Goal: Task Accomplishment & Management: Use online tool/utility

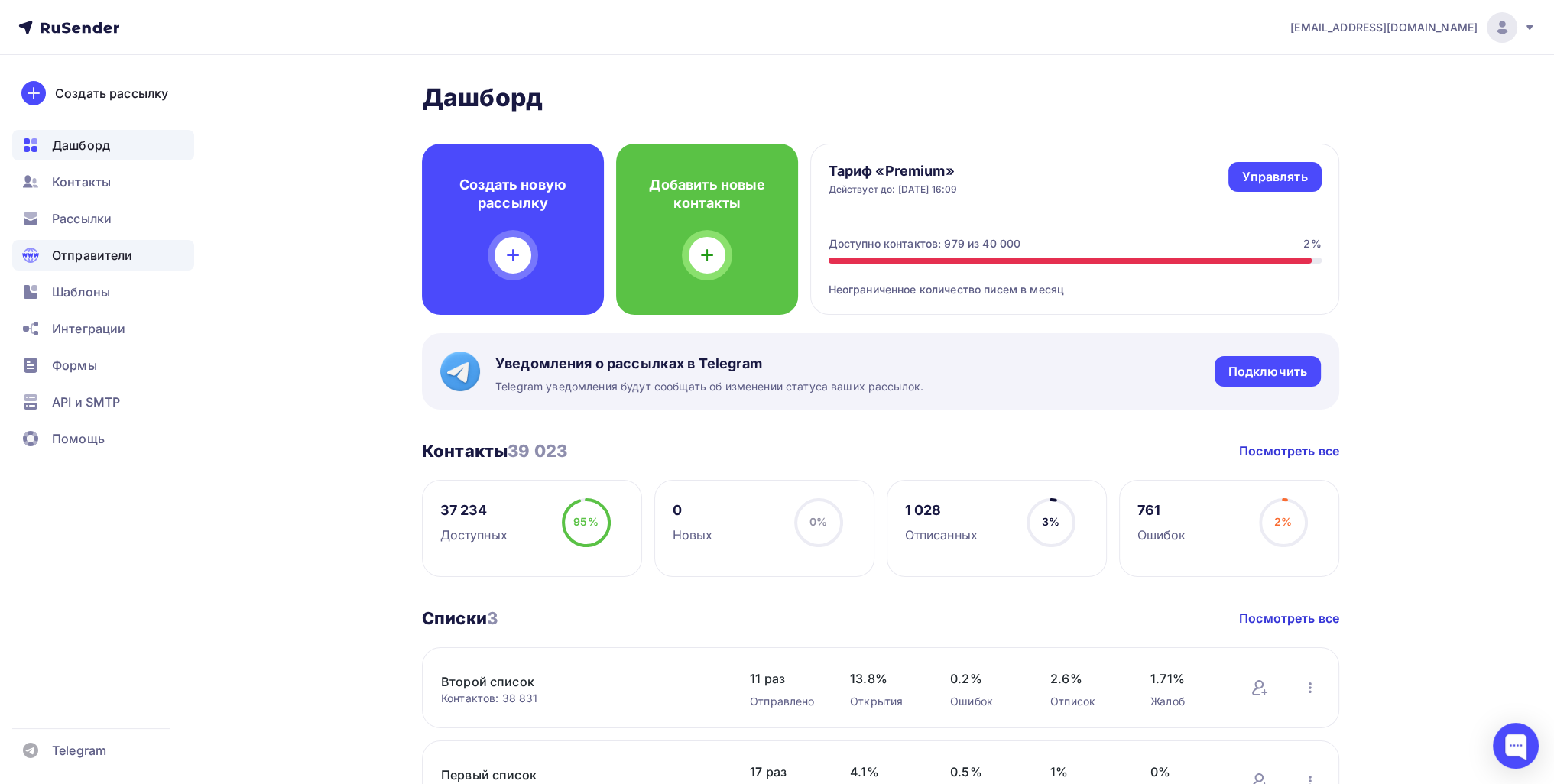
click at [107, 246] on span "Отправители" at bounding box center [92, 255] width 81 height 18
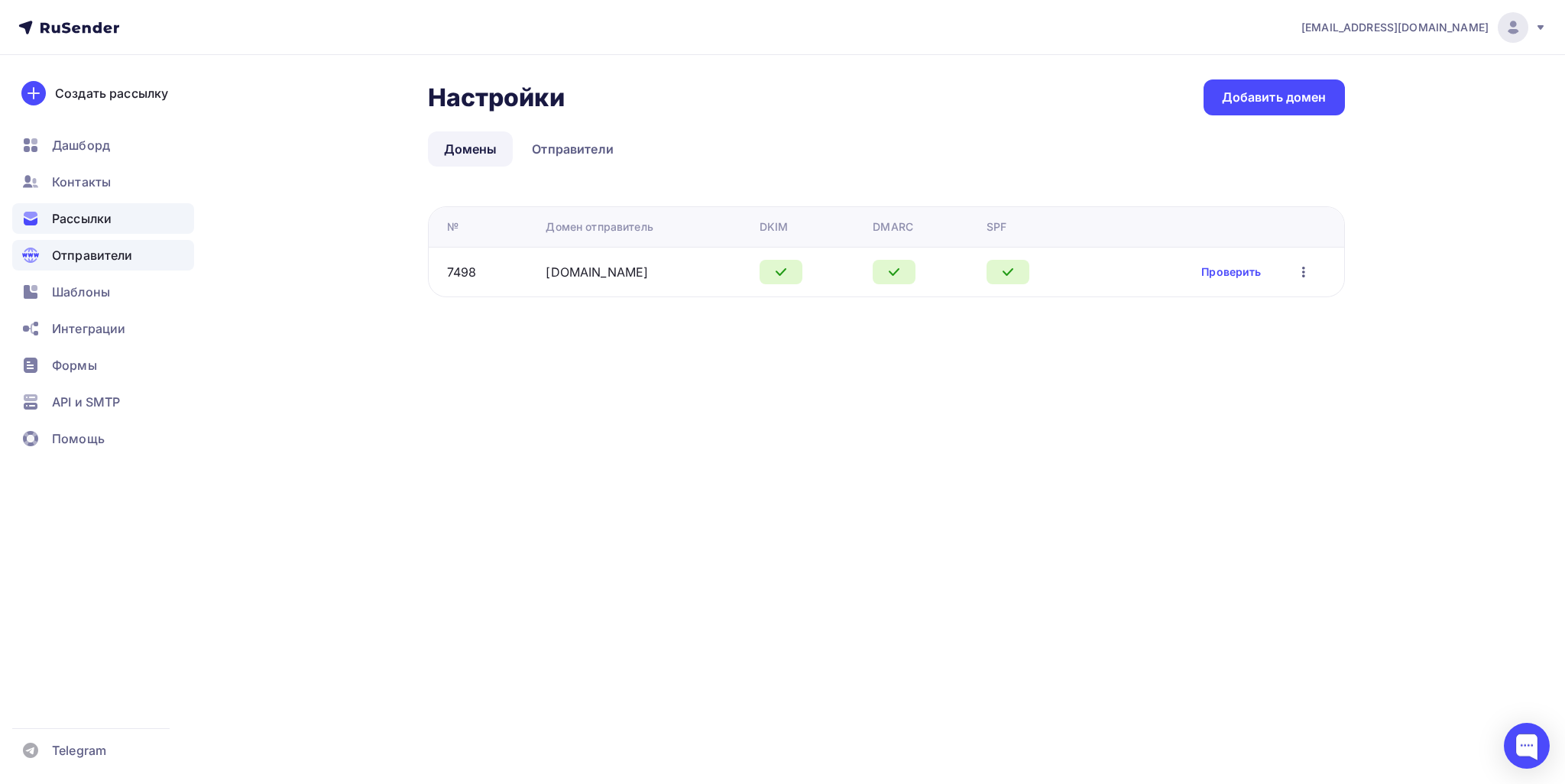
click at [140, 222] on div "Рассылки" at bounding box center [103, 218] width 181 height 31
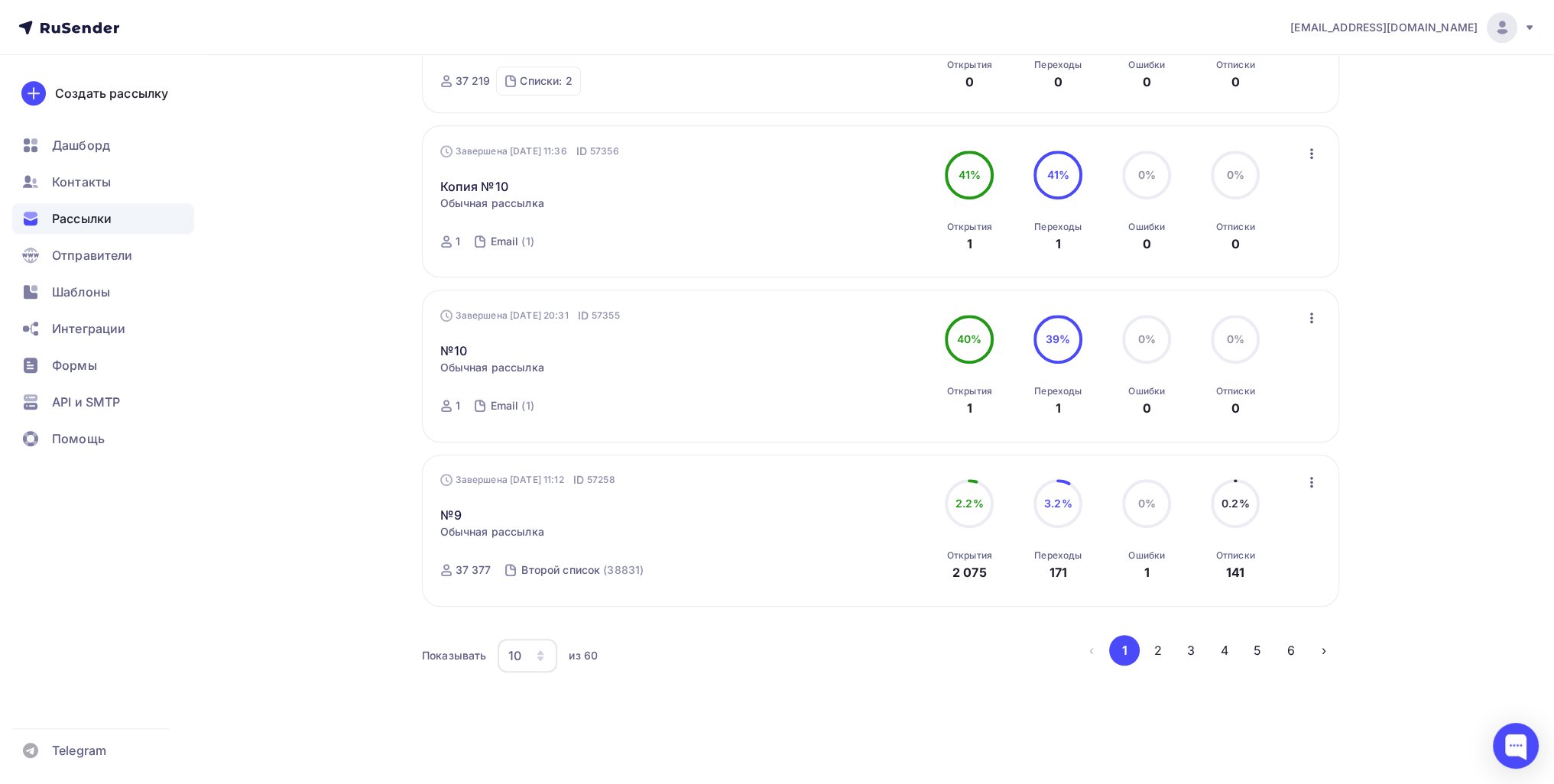
scroll to position [1320, 0]
click at [758, 474] on icon "button" at bounding box center [1311, 479] width 3 height 10
click at [758, 548] on div "Обзор рассылки" at bounding box center [1241, 548] width 157 height 18
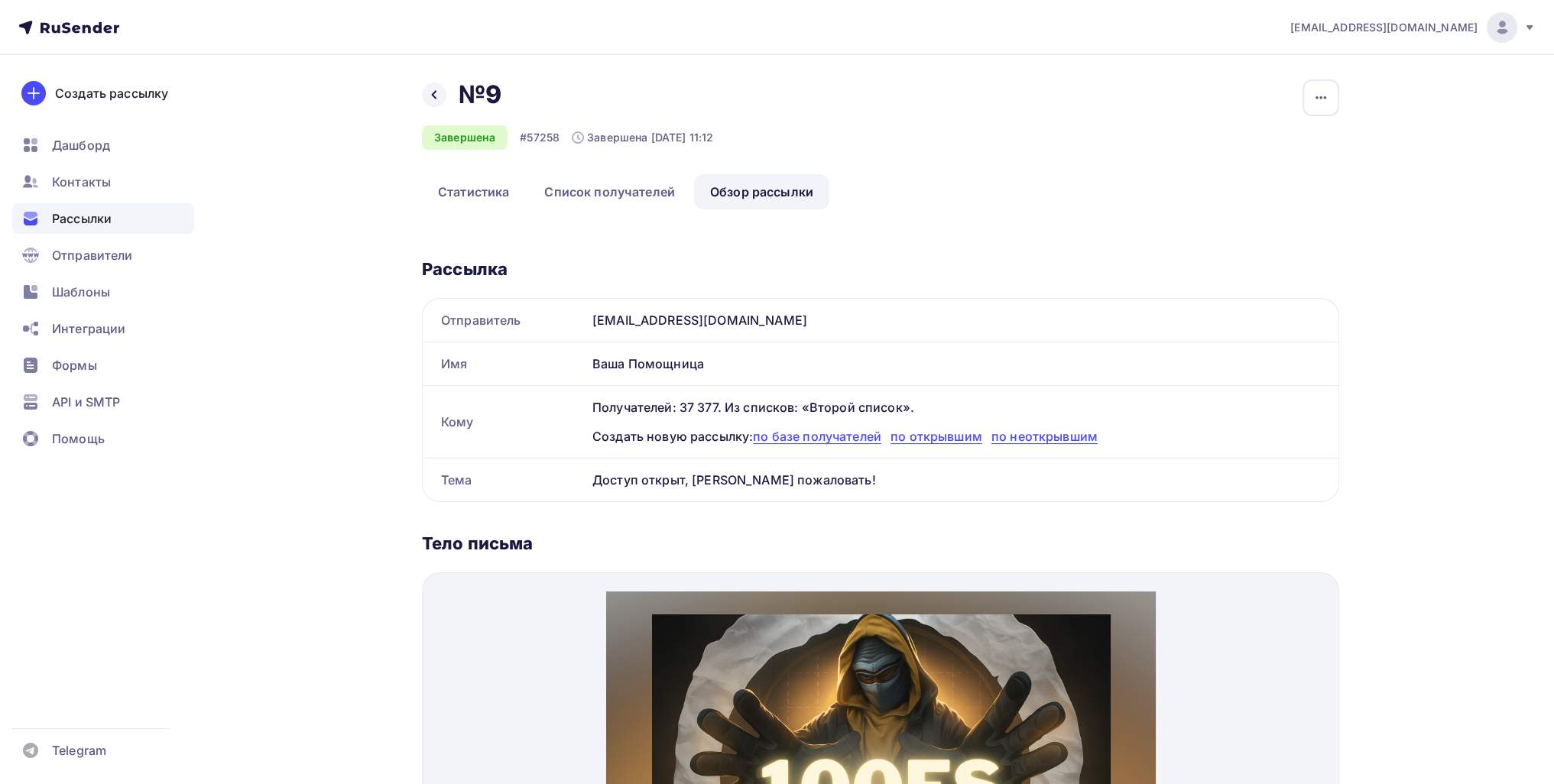
scroll to position [30, 0]
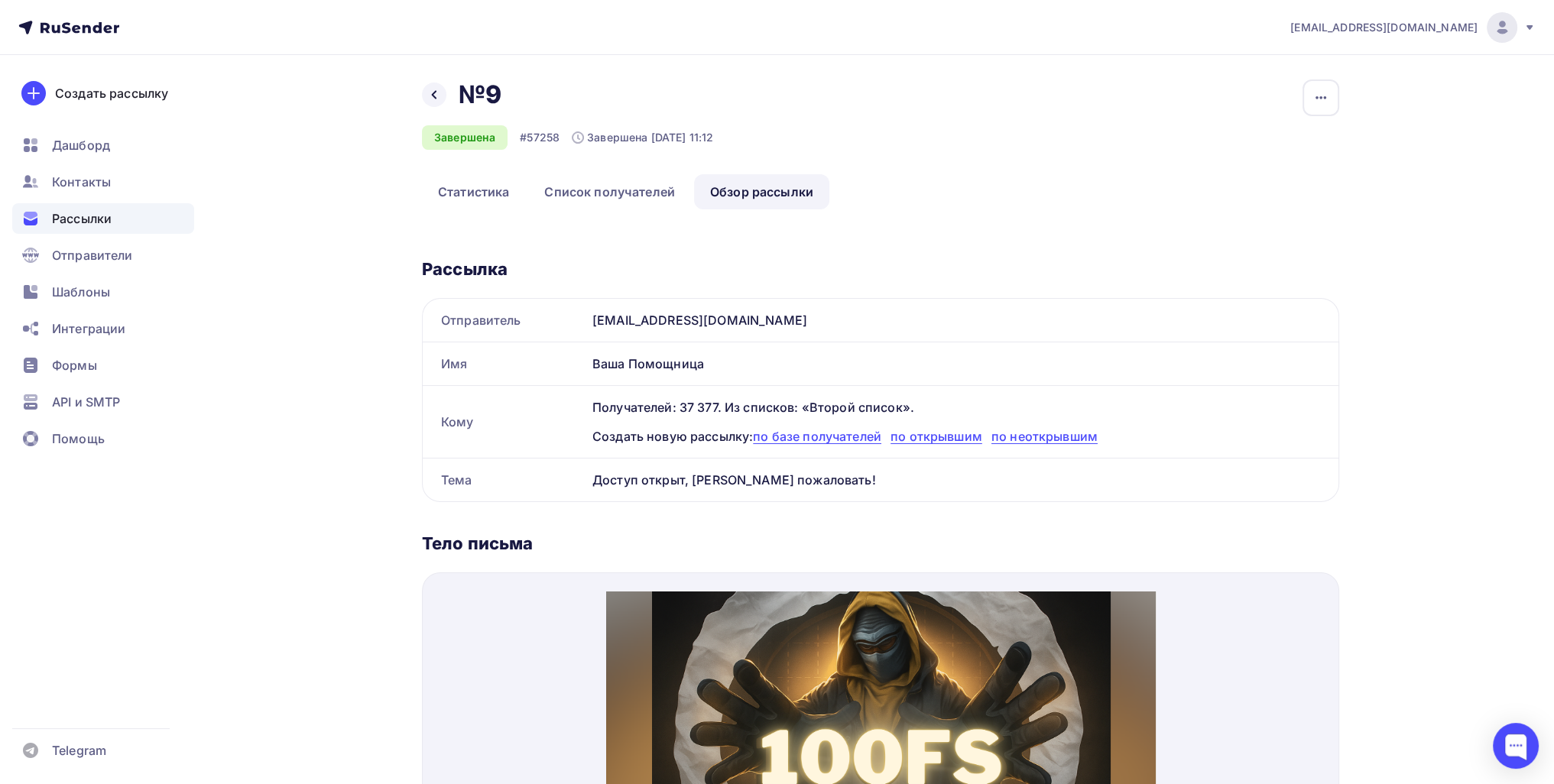
click at [120, 221] on div "Рассылки" at bounding box center [103, 218] width 181 height 31
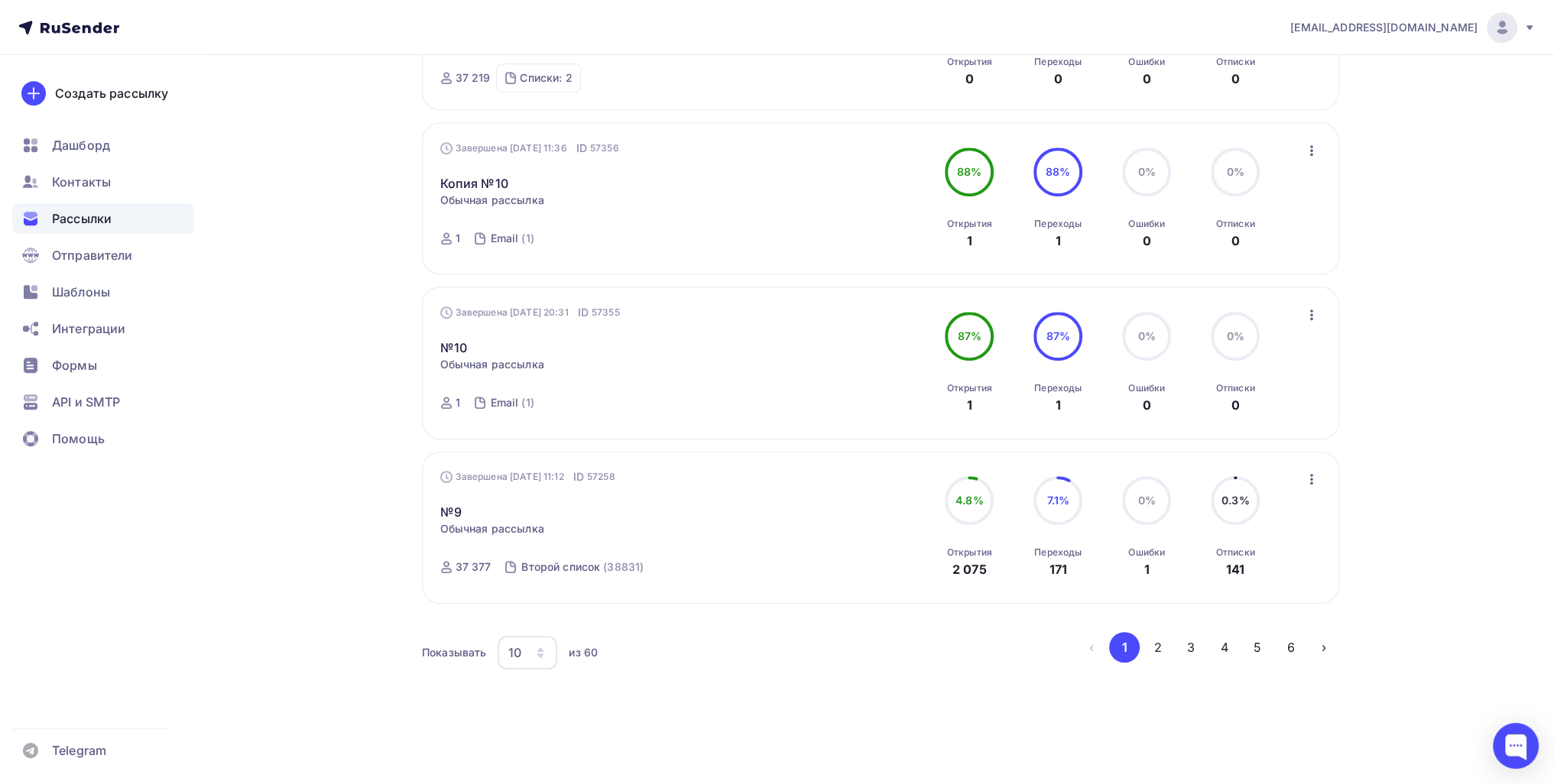
click at [1172, 634] on ul "‹ 1 2 3 4 5 6 ›" at bounding box center [1208, 646] width 264 height 31
click at [1159, 645] on button "2" at bounding box center [1158, 646] width 31 height 31
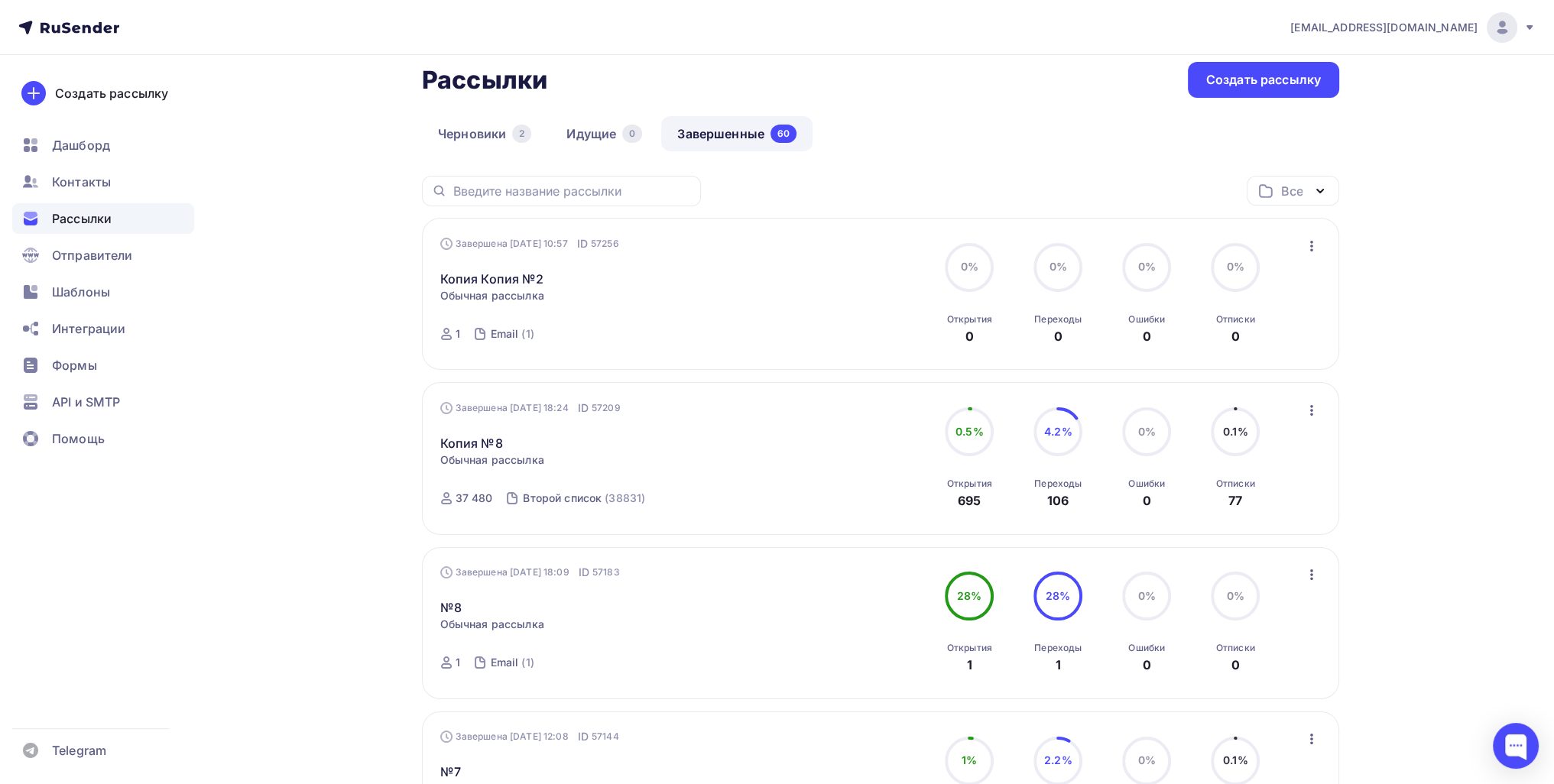
scroll to position [256, 0]
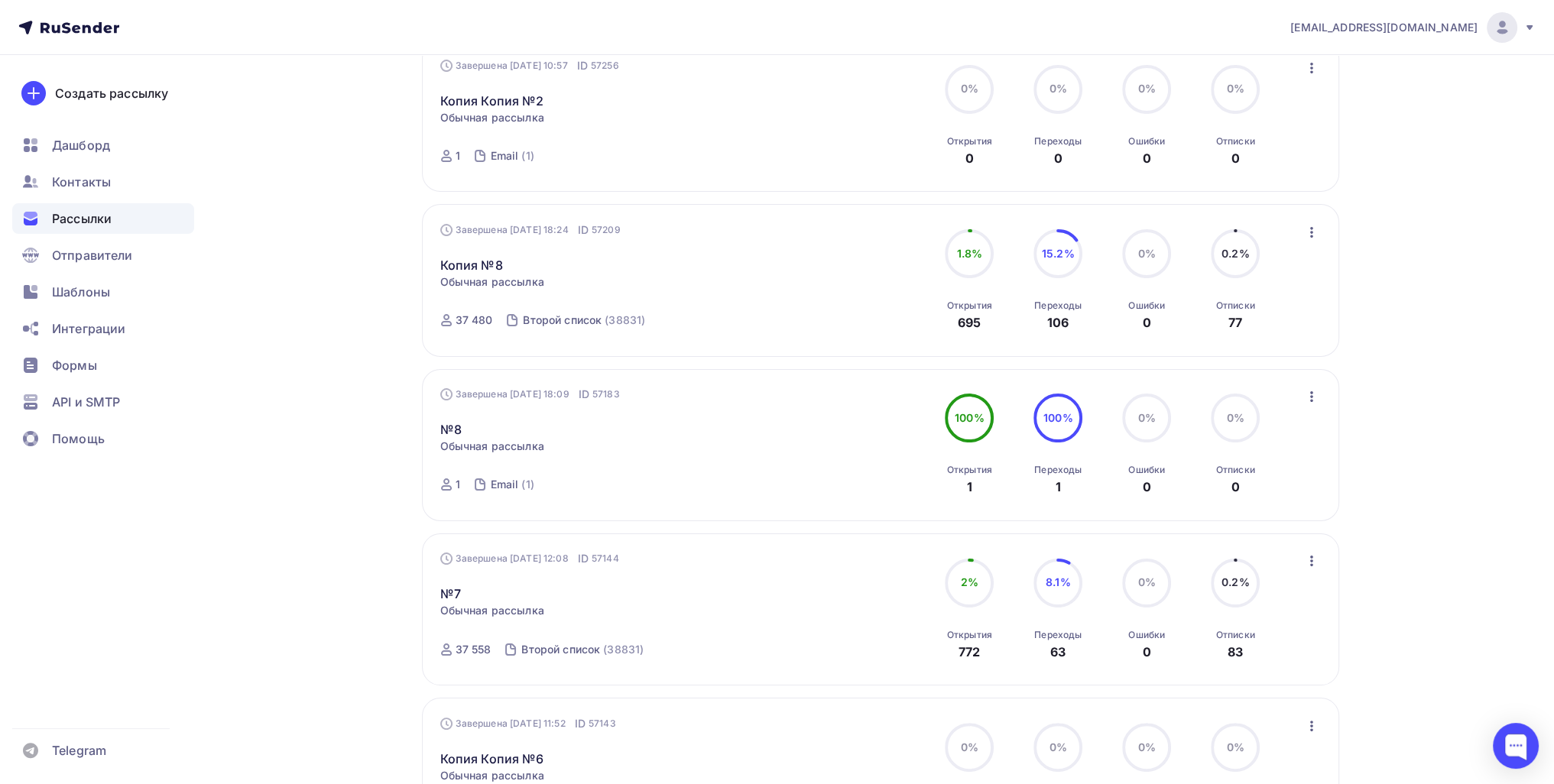
click at [1312, 238] on icon "button" at bounding box center [1311, 232] width 18 height 18
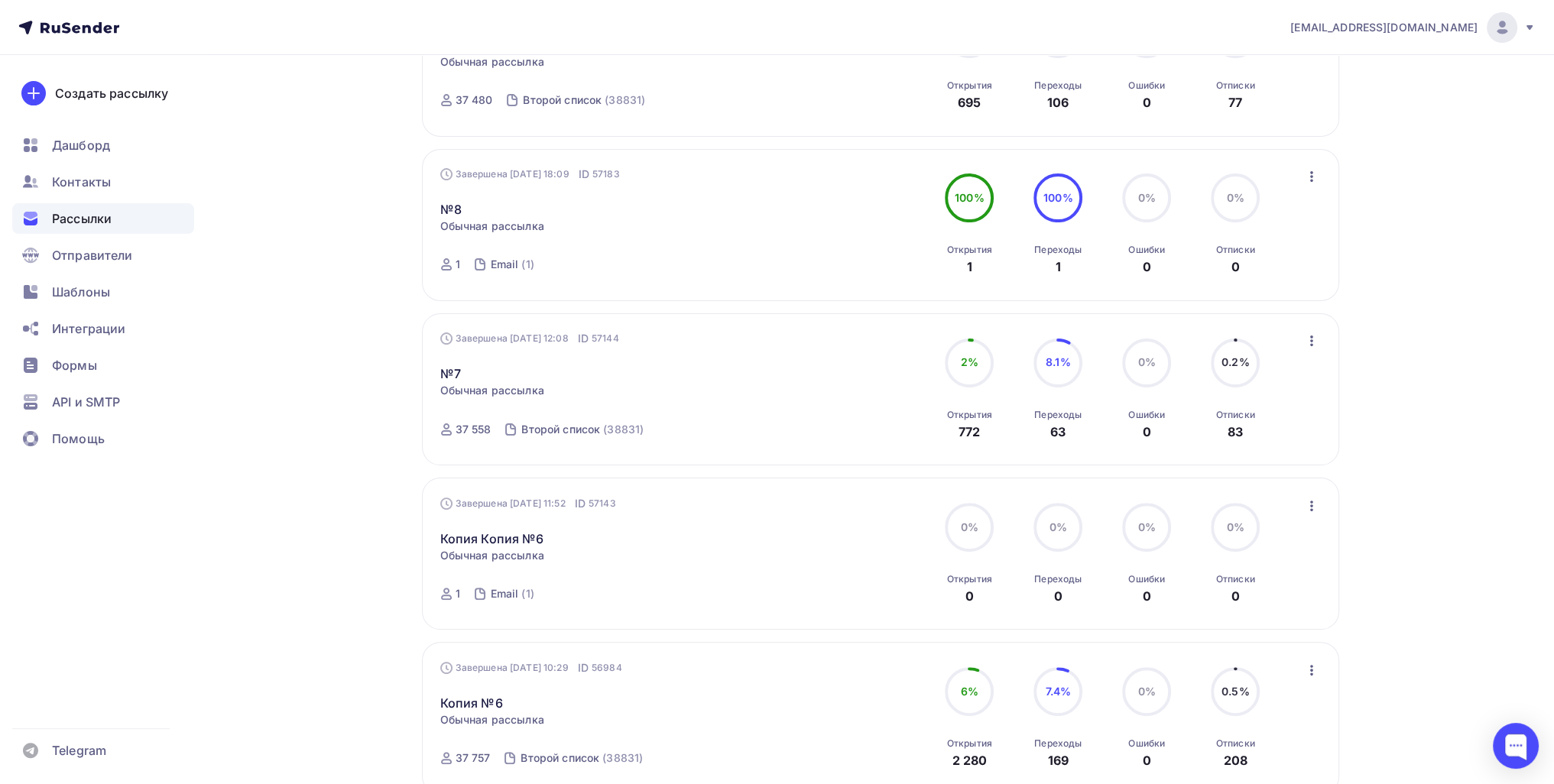
scroll to position [486, 0]
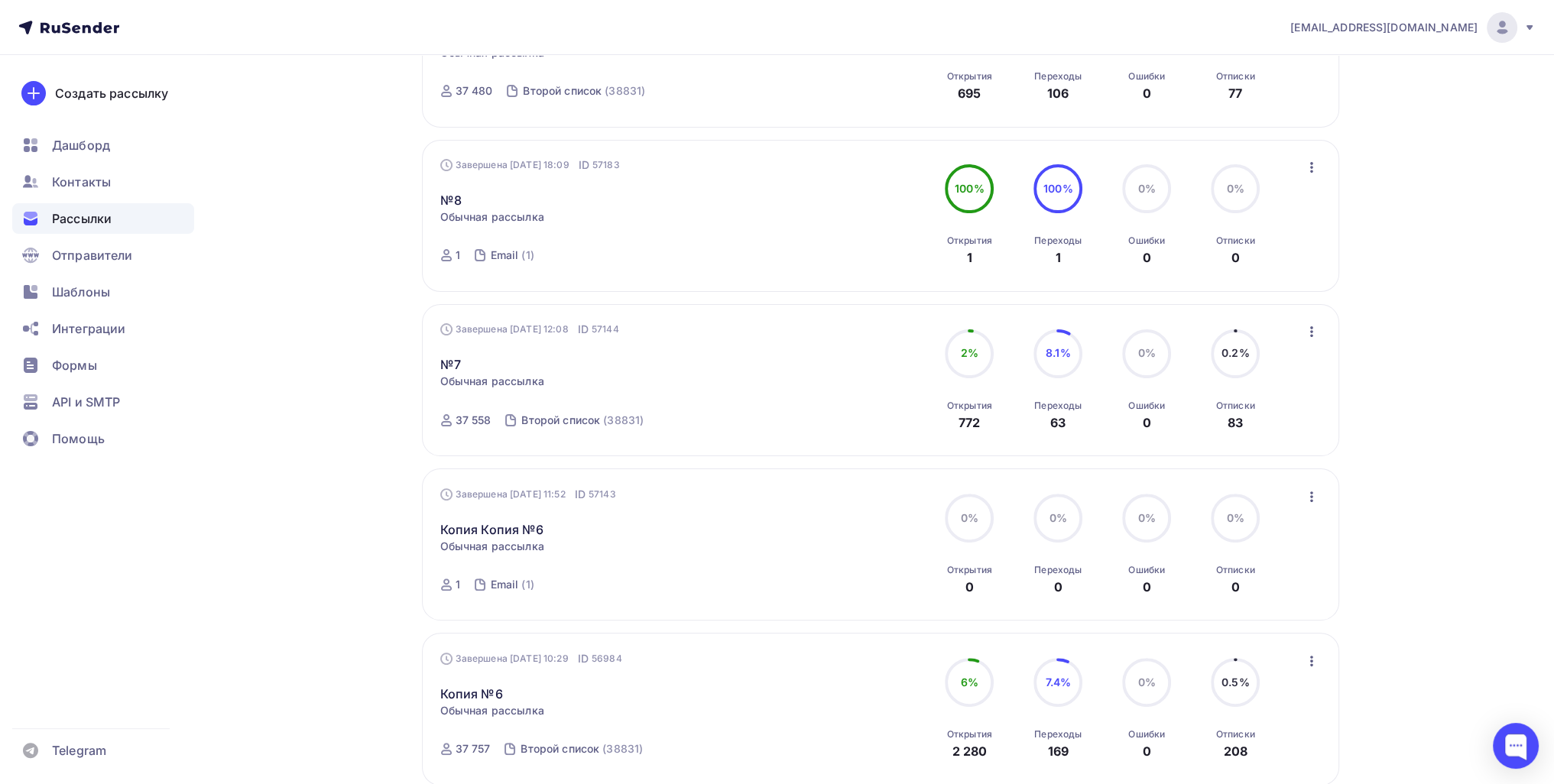
click at [1312, 318] on div "Завершена [DATE] 12:08 ID 57144 №7 Статистика Обзор рассылки Копировать в новую…" at bounding box center [880, 380] width 917 height 152
click at [1312, 323] on icon "button" at bounding box center [1311, 331] width 18 height 18
click at [1266, 392] on div "Обзор рассылки" at bounding box center [1241, 400] width 157 height 18
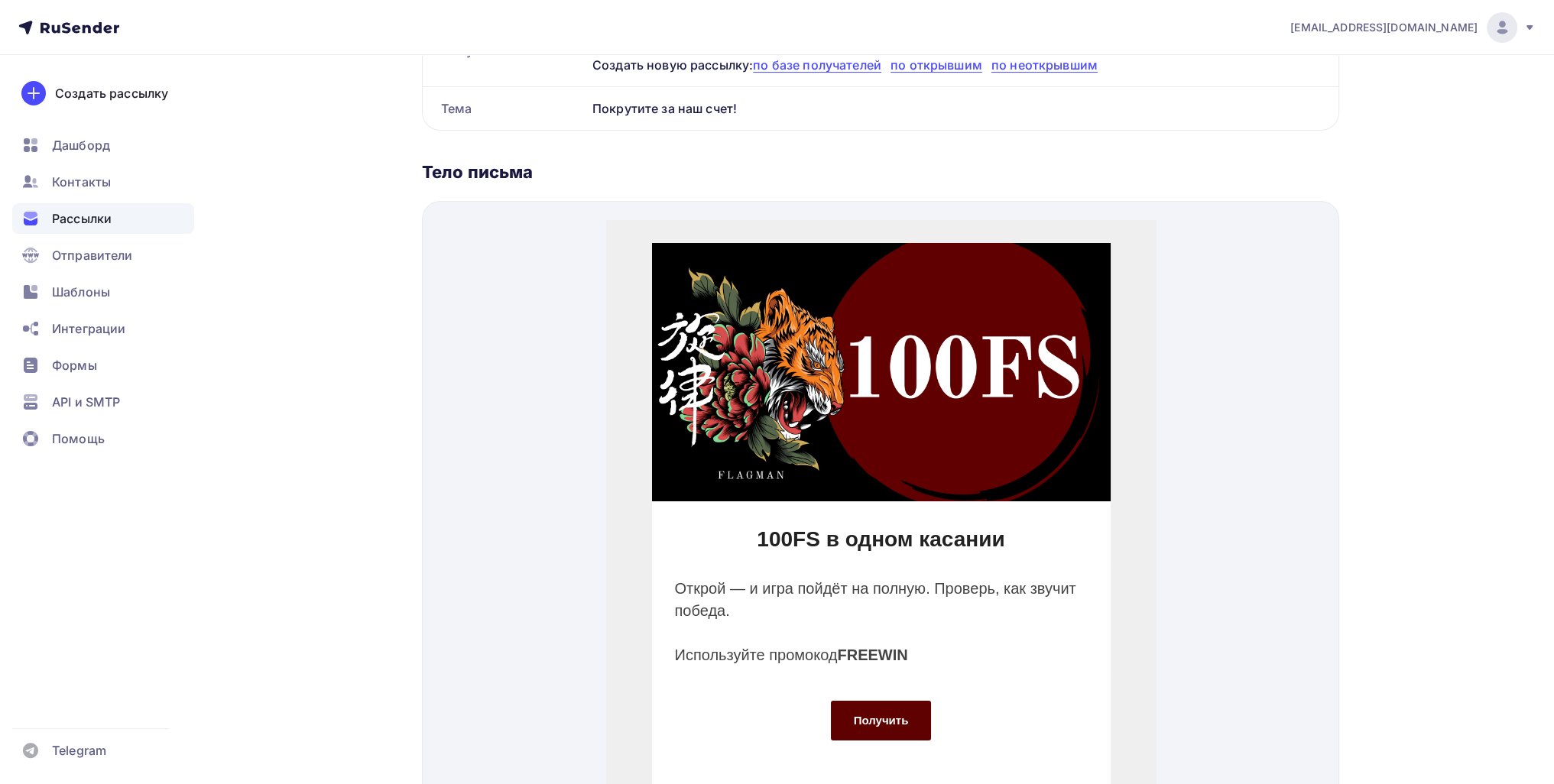
scroll to position [459, 0]
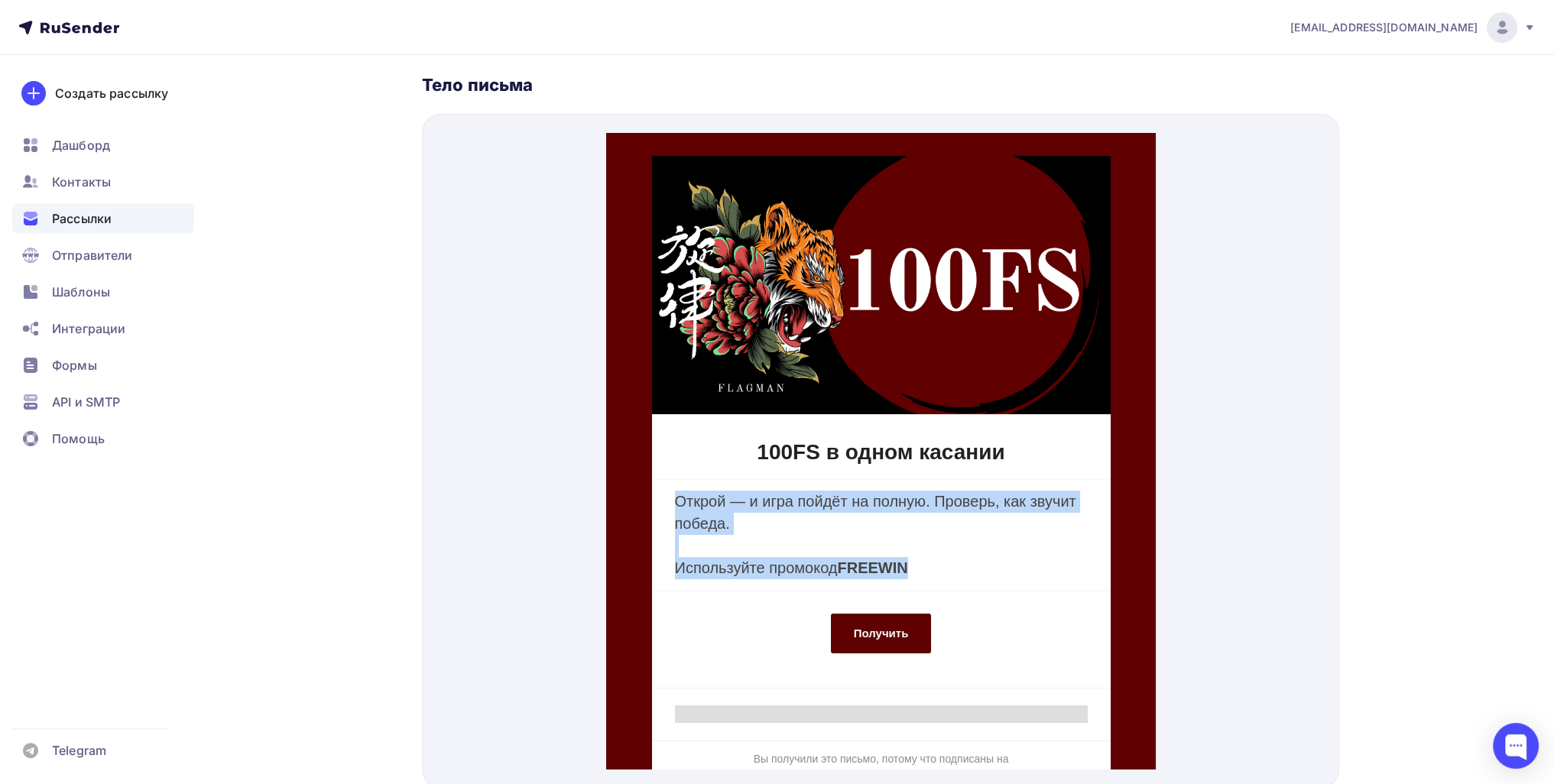
drag, startPoint x: 654, startPoint y: 474, endPoint x: 929, endPoint y: 545, distance: 284.0
click at [929, 545] on td "Открой — и игра пойдёт на полную. Проверь, как звучит победа. Используйте промо…" at bounding box center [880, 516] width 459 height 112
drag, startPoint x: 740, startPoint y: 411, endPoint x: 1003, endPoint y: 584, distance: 314.8
click at [1003, 584] on td "100FS в одном касании Открой — и игра пойдёт на полную. Проверь, как звучит поб…" at bounding box center [880, 469] width 550 height 710
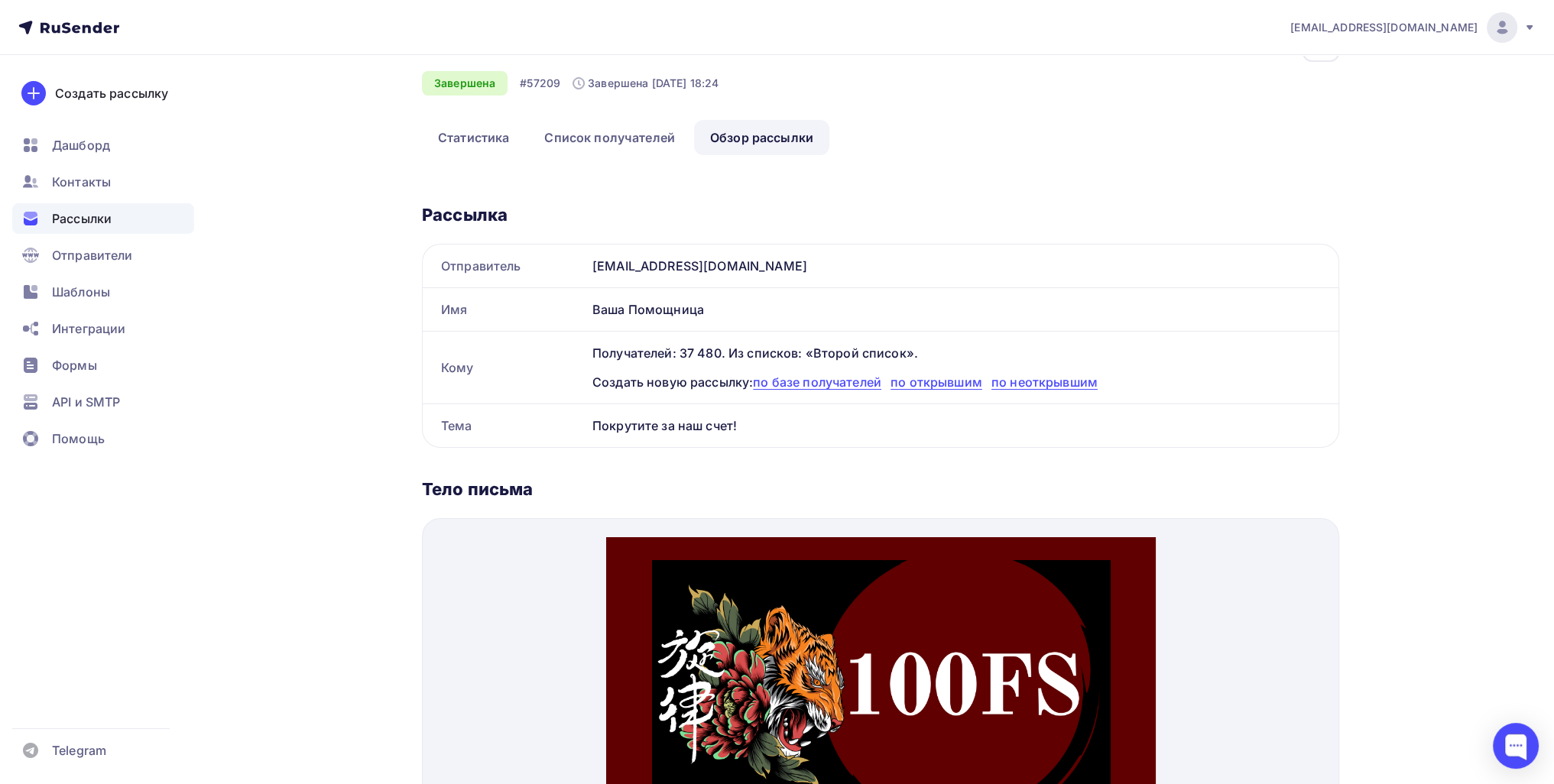
scroll to position [0, 0]
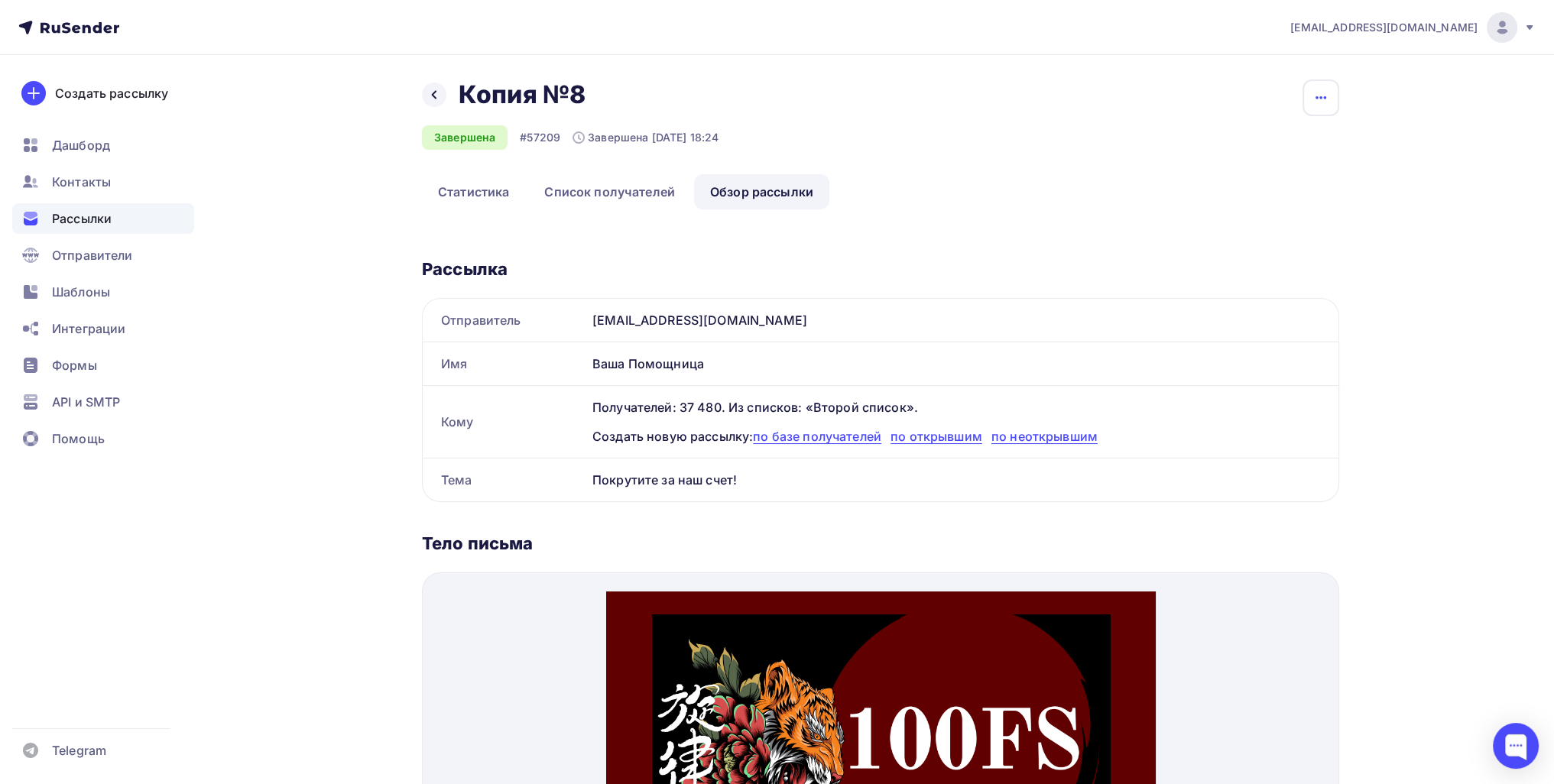
click at [1319, 111] on button "button" at bounding box center [1321, 98] width 37 height 37
click at [1276, 140] on div "Копировать" at bounding box center [1263, 146] width 147 height 18
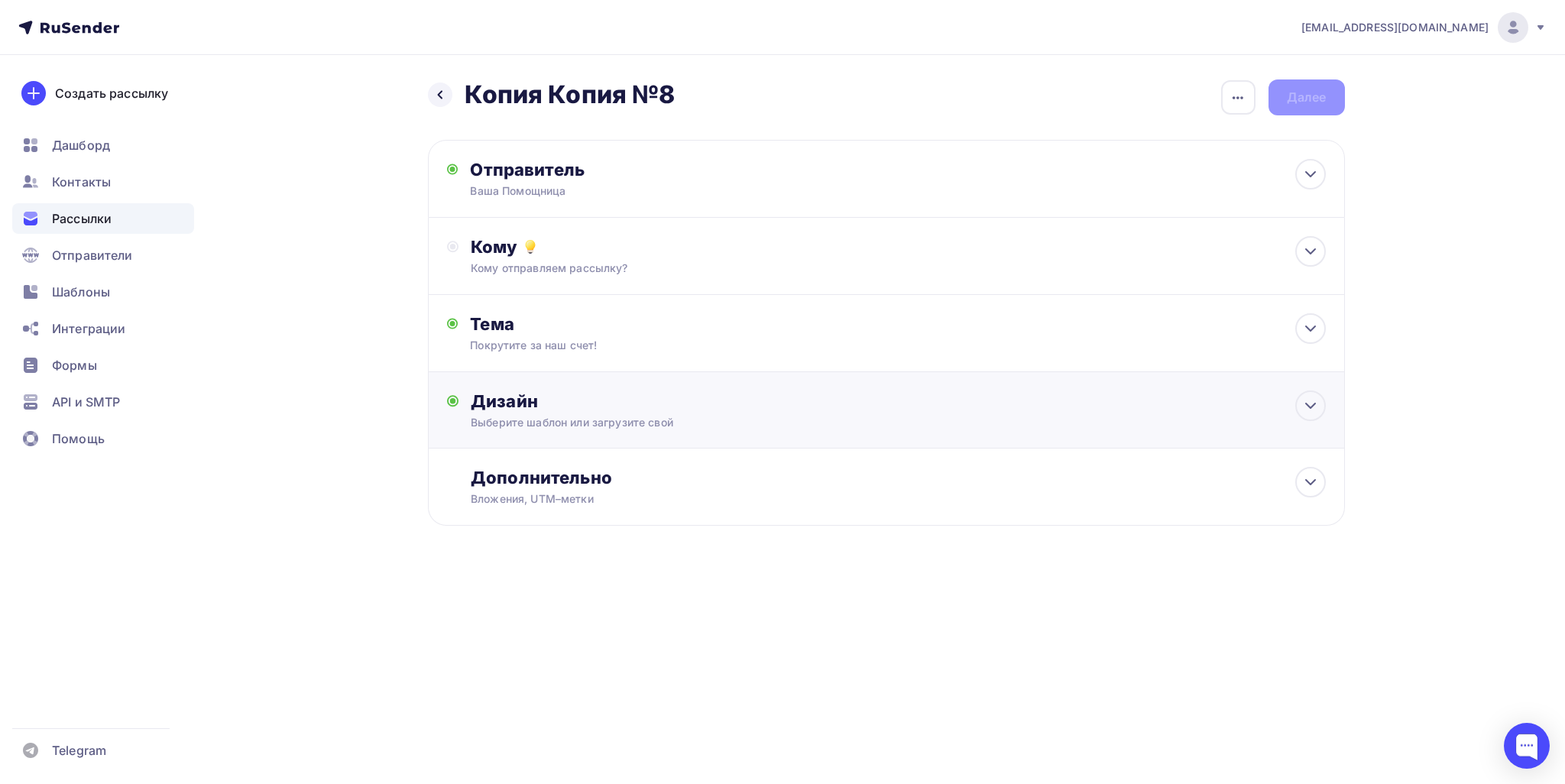
click at [607, 405] on div "Дизайн" at bounding box center [898, 401] width 854 height 22
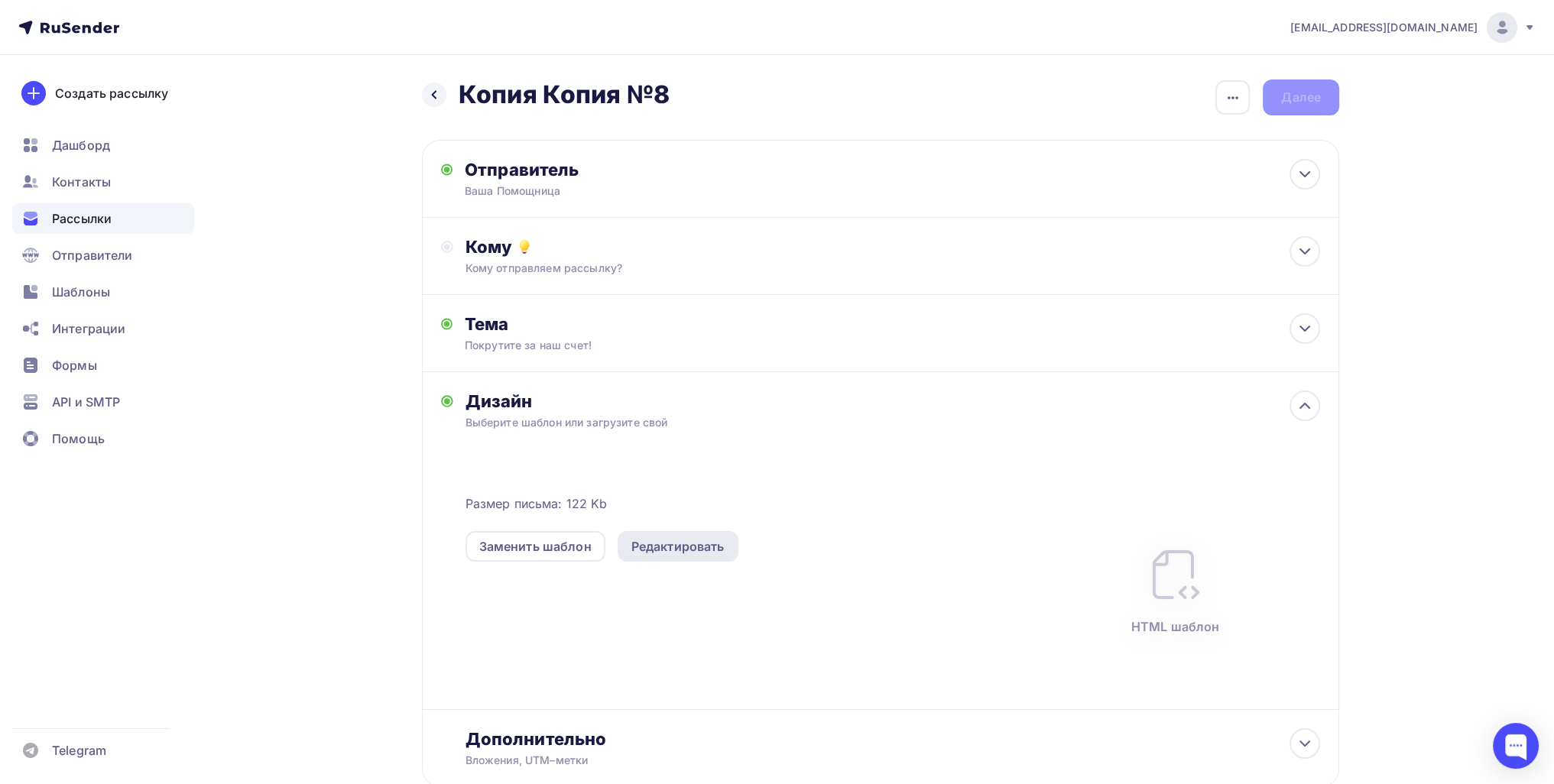
click at [679, 544] on div "Редактировать" at bounding box center [678, 546] width 93 height 18
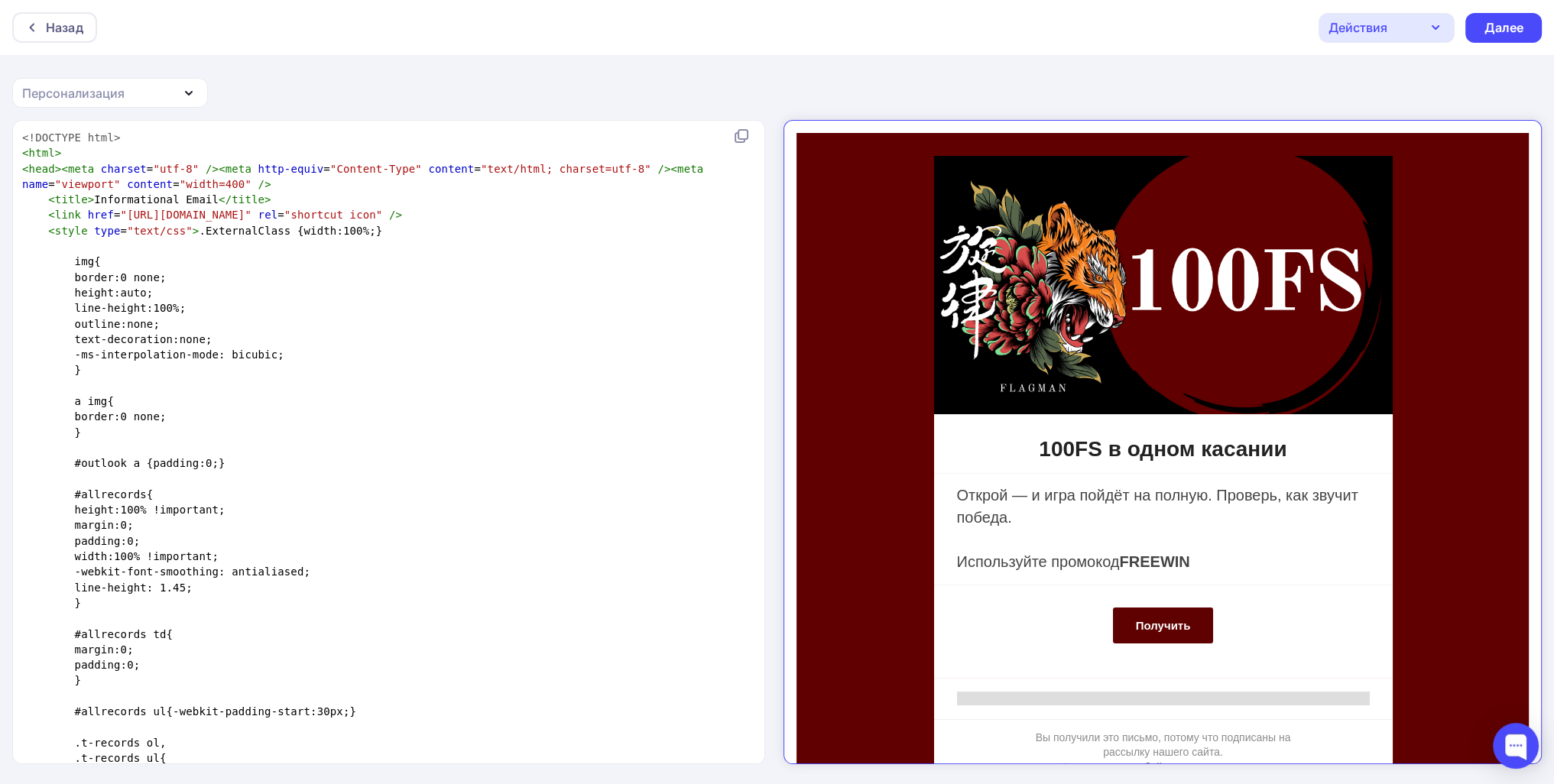
click at [459, 358] on pre "-ms-interpolation-mode: bicubic;" at bounding box center [386, 355] width 733 height 16
type textarea "<!DOCTYPE html> <html> <head><meta charset="utf-8" /><meta http-equiv="Content-…"
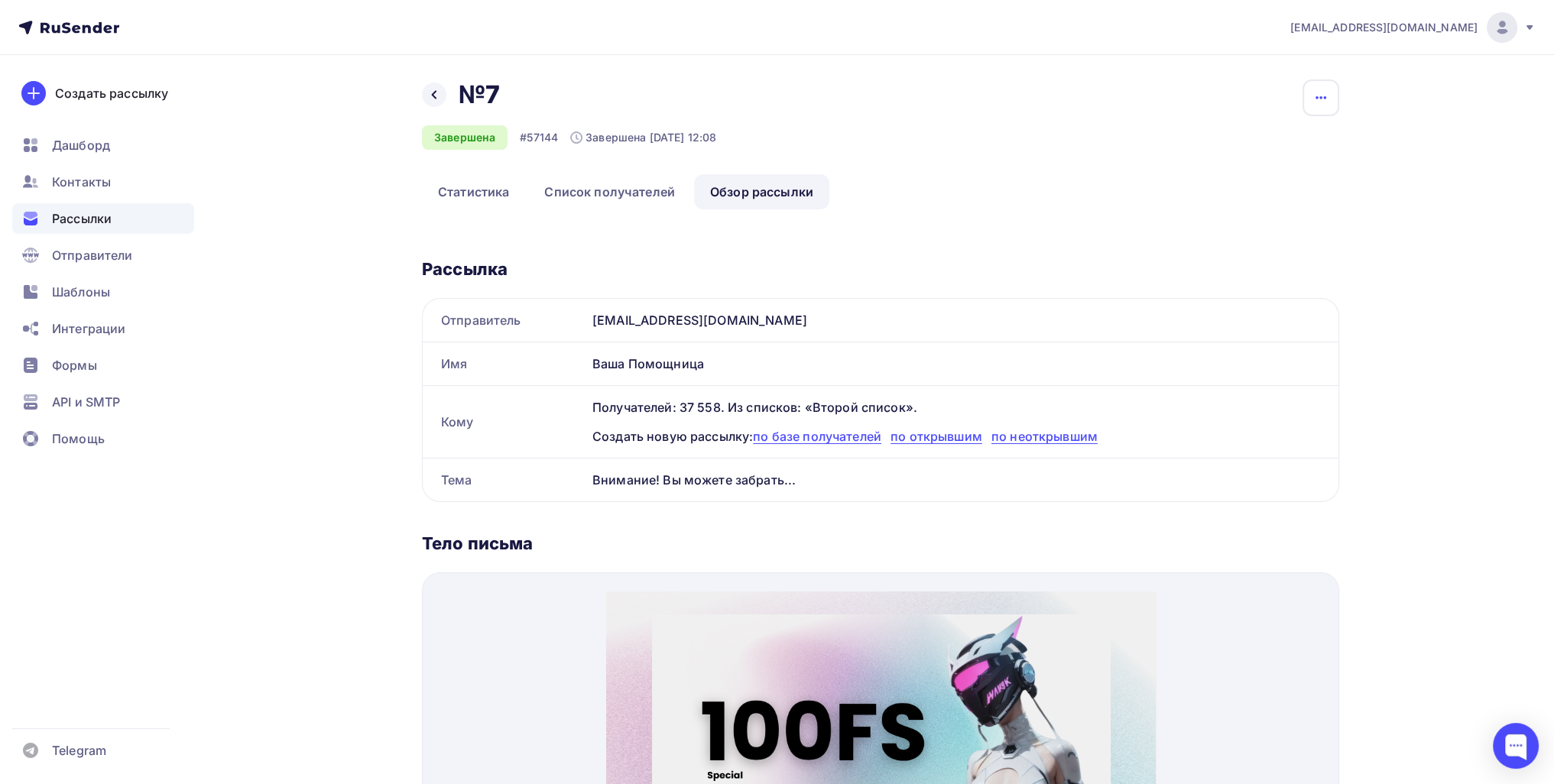
click at [1316, 89] on icon "button" at bounding box center [1320, 98] width 18 height 18
click at [1228, 146] on div "Копировать" at bounding box center [1263, 146] width 147 height 18
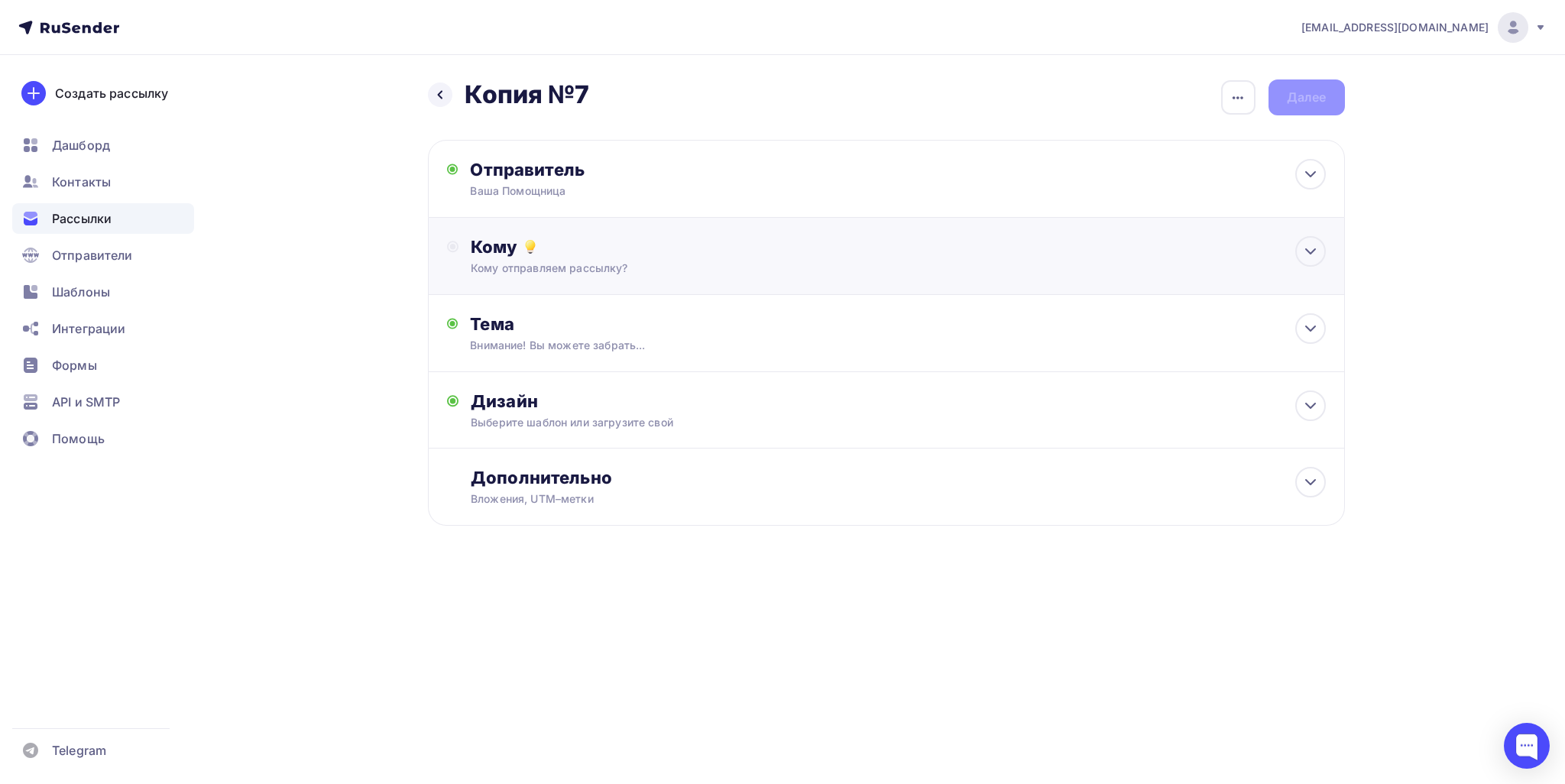
click at [687, 269] on div "Кому отправляем рассылку?" at bounding box center [856, 269] width 769 height 16
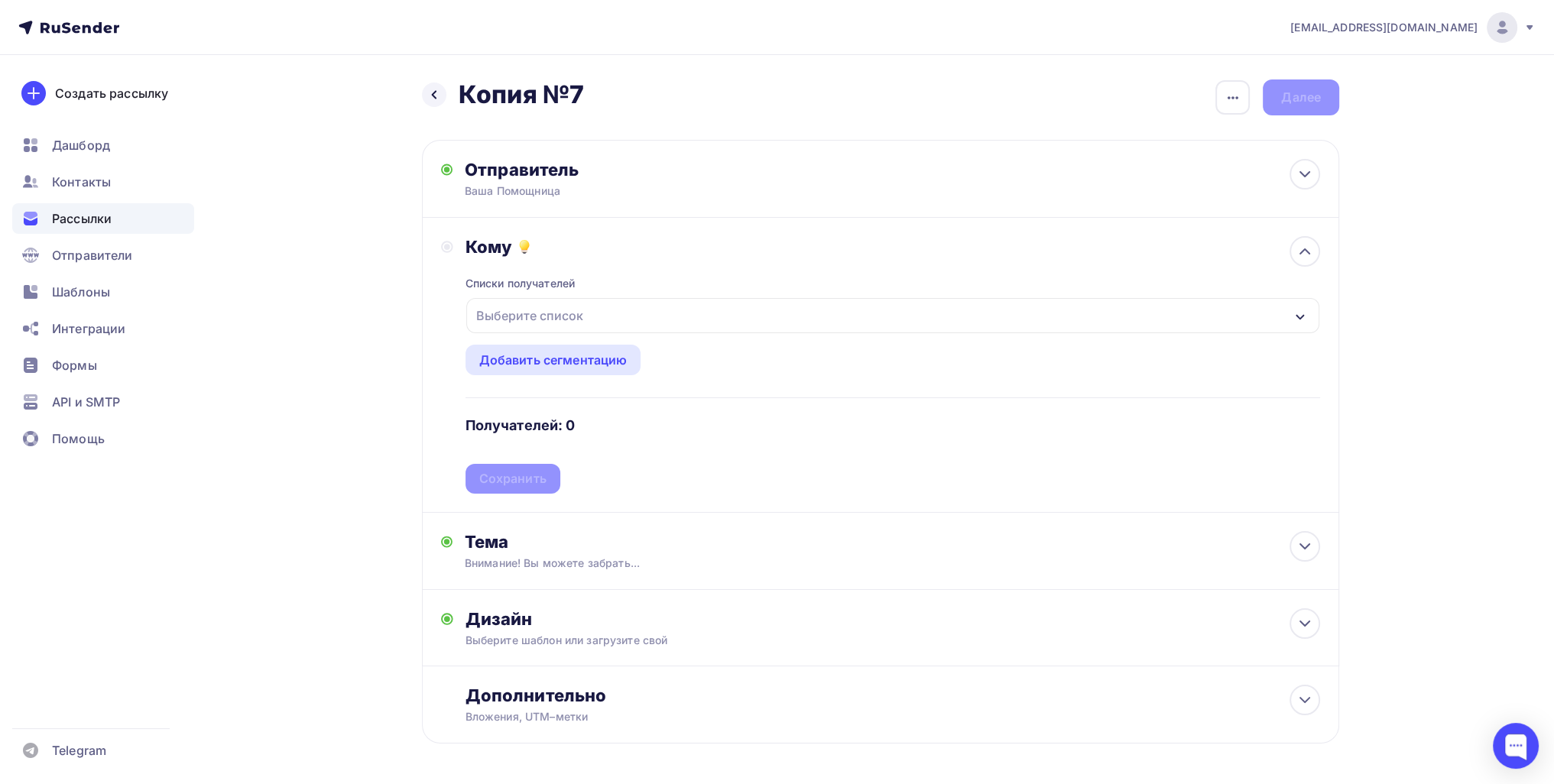
click at [596, 306] on div "Выберите список" at bounding box center [893, 316] width 853 height 35
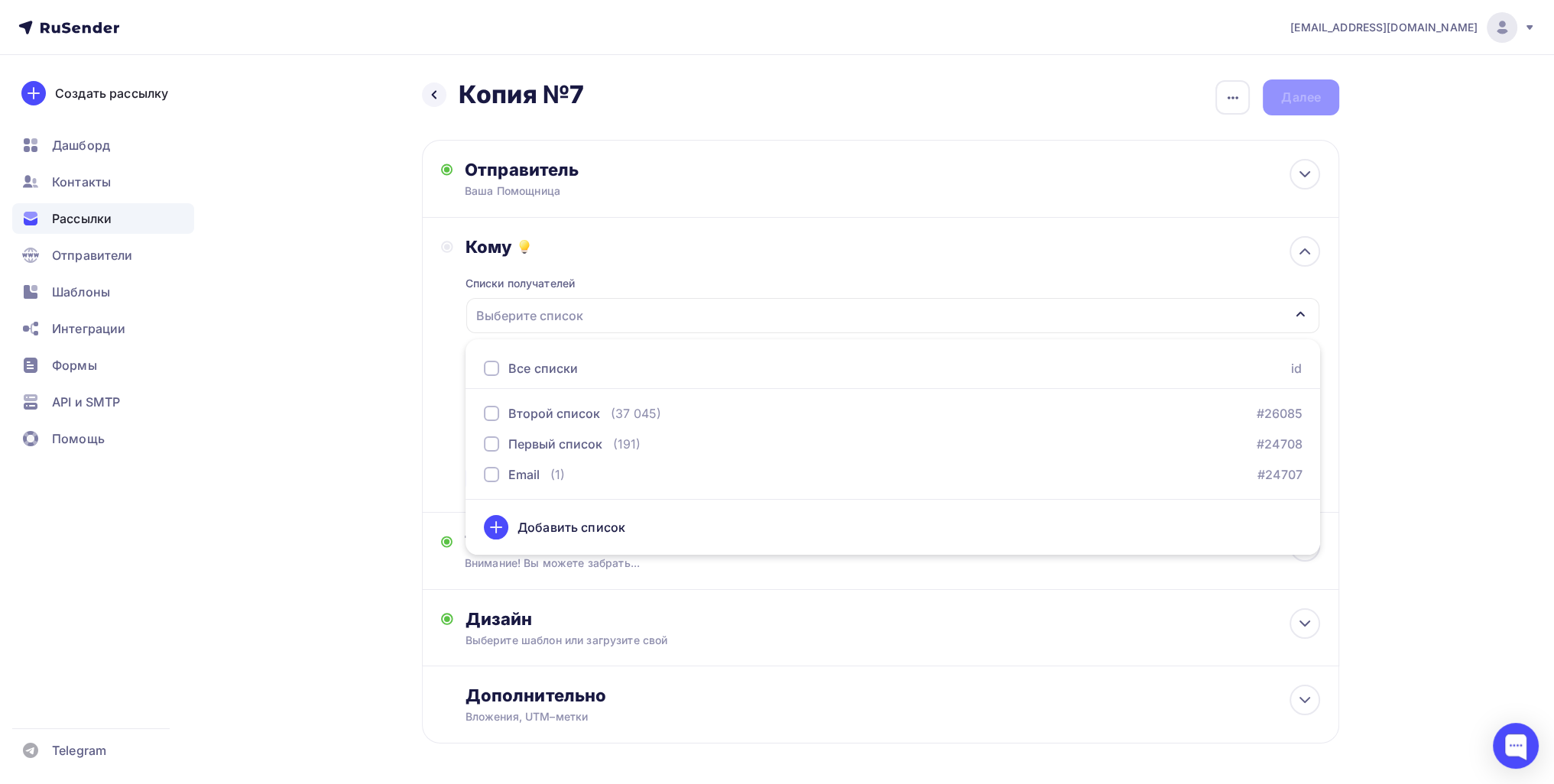
click at [291, 371] on div "Назад Копия №7 Копия №7 Закончить позже Переименовать рассылку Удалить Далее От…" at bounding box center [777, 448] width 1253 height 787
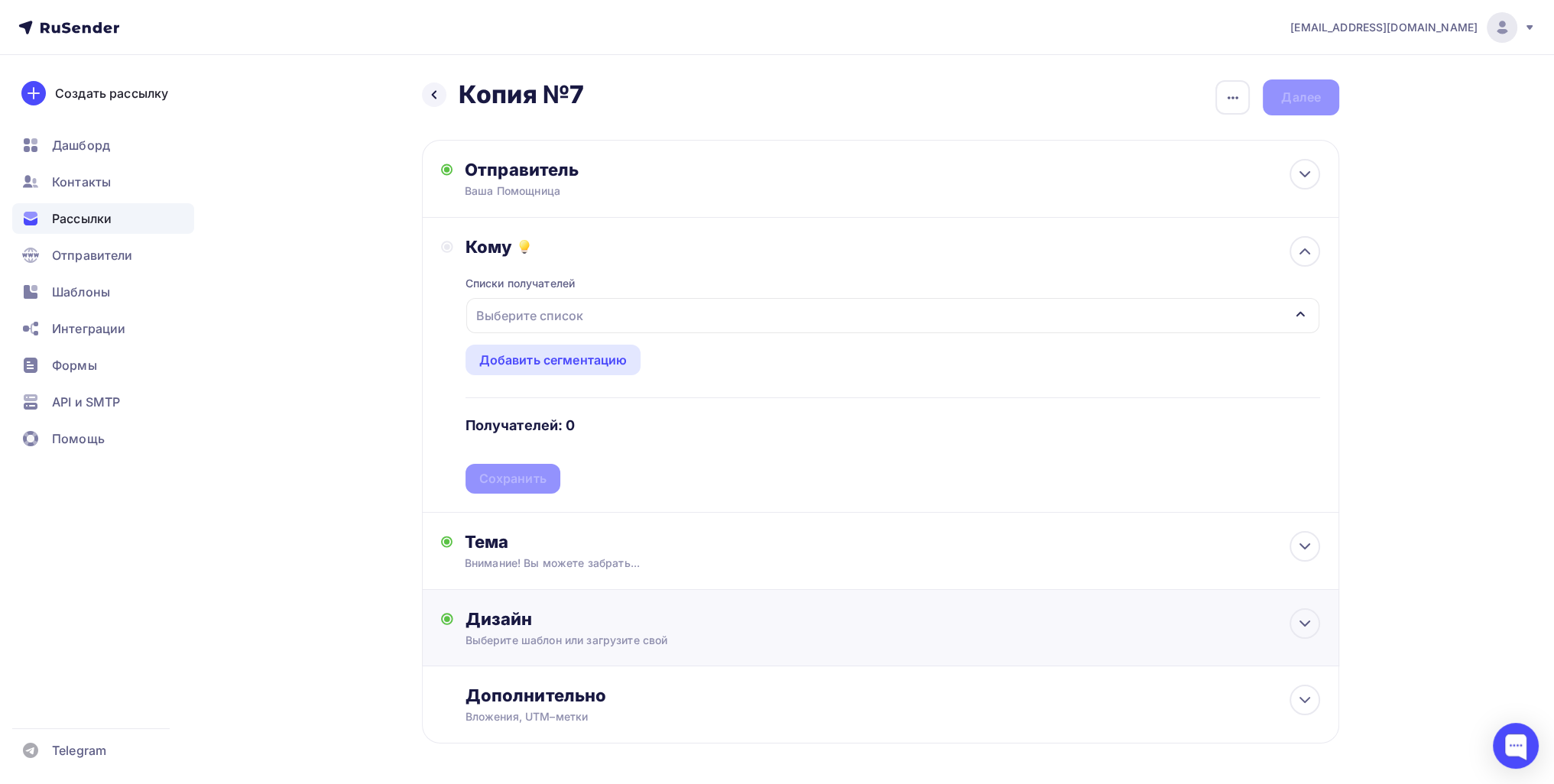
click at [558, 637] on div "Выберите шаблон или загрузите свой" at bounding box center [850, 640] width 770 height 16
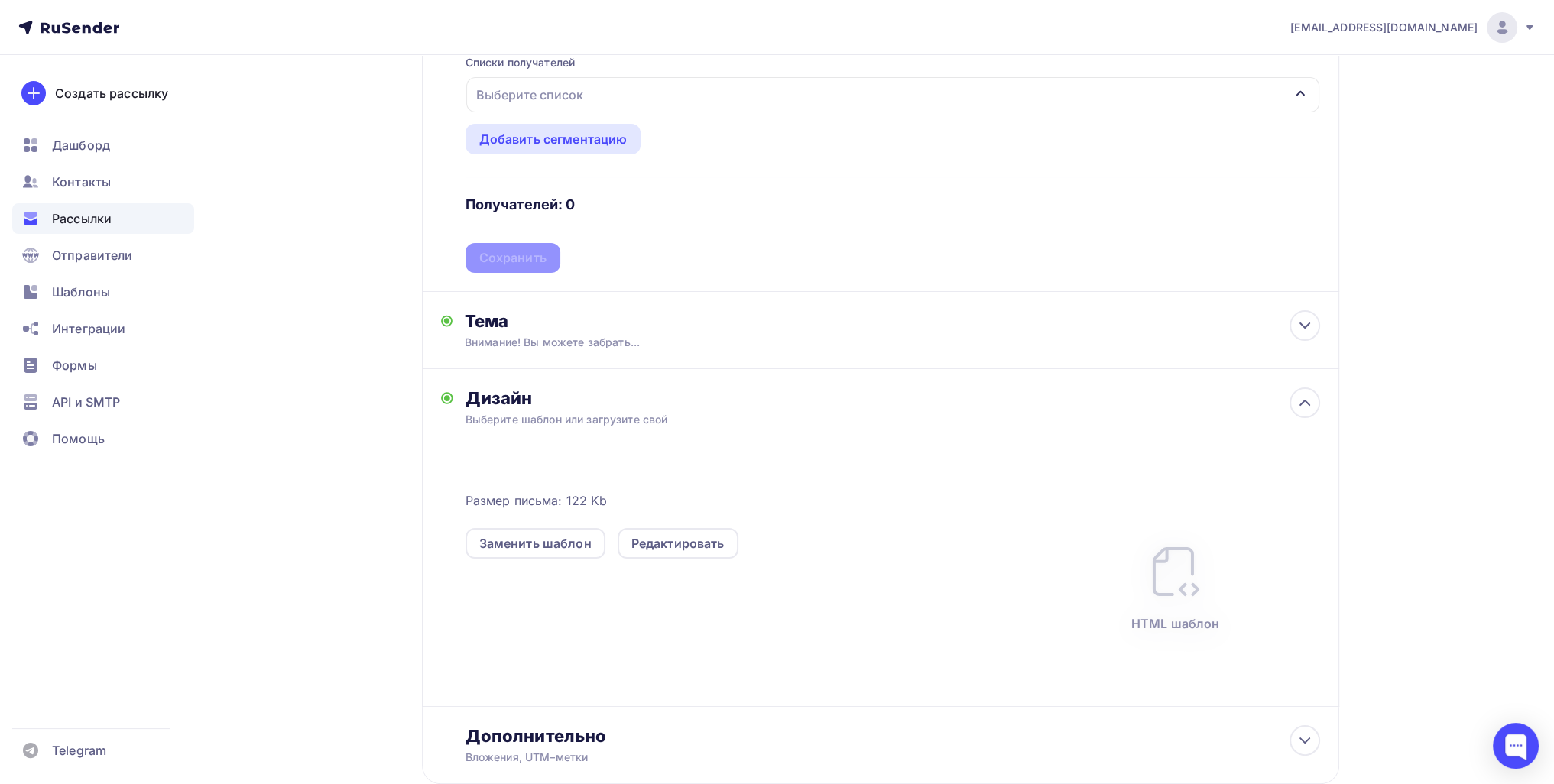
scroll to position [317, 0]
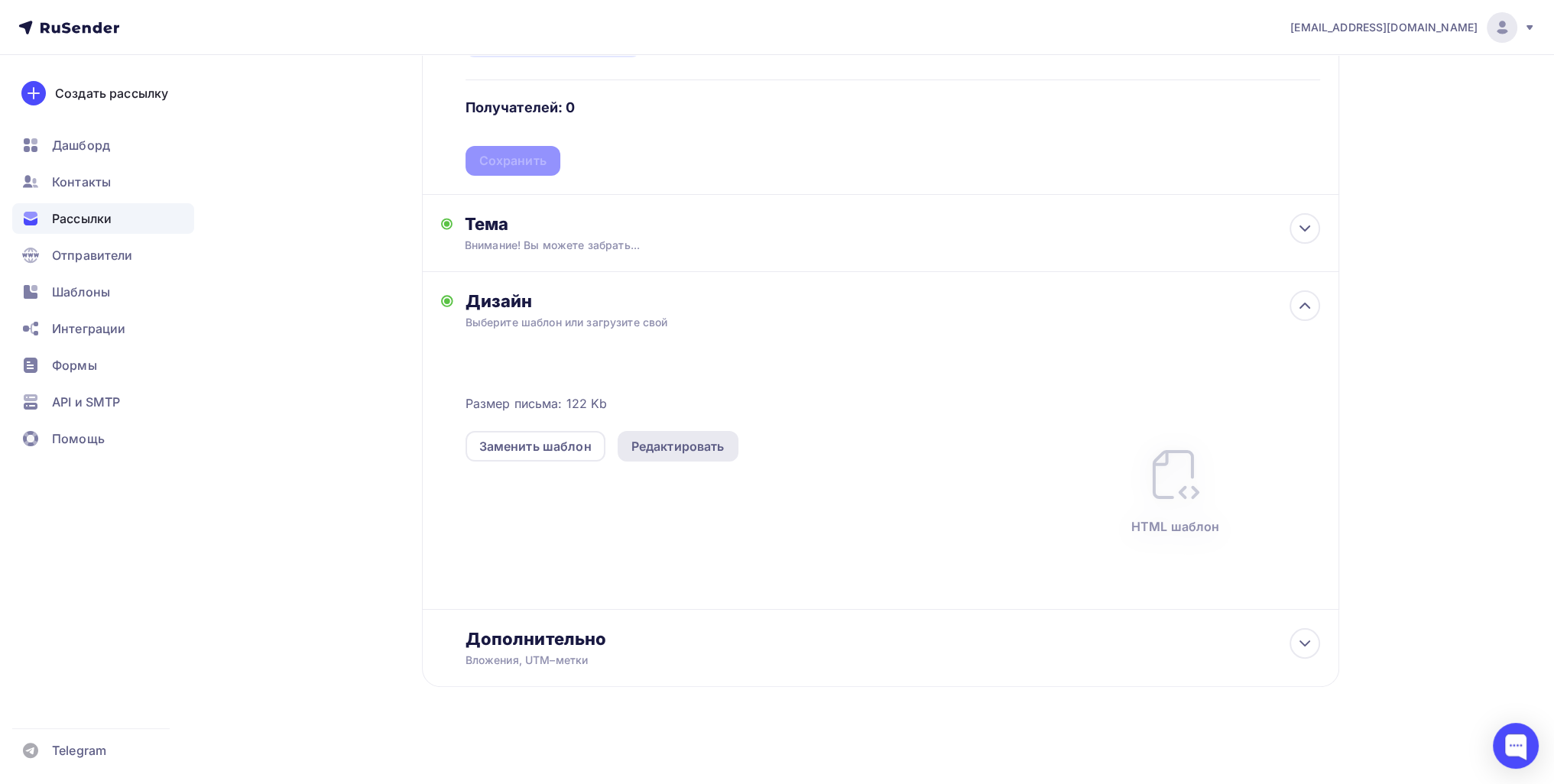
click at [694, 444] on div "Редактировать" at bounding box center [678, 446] width 93 height 18
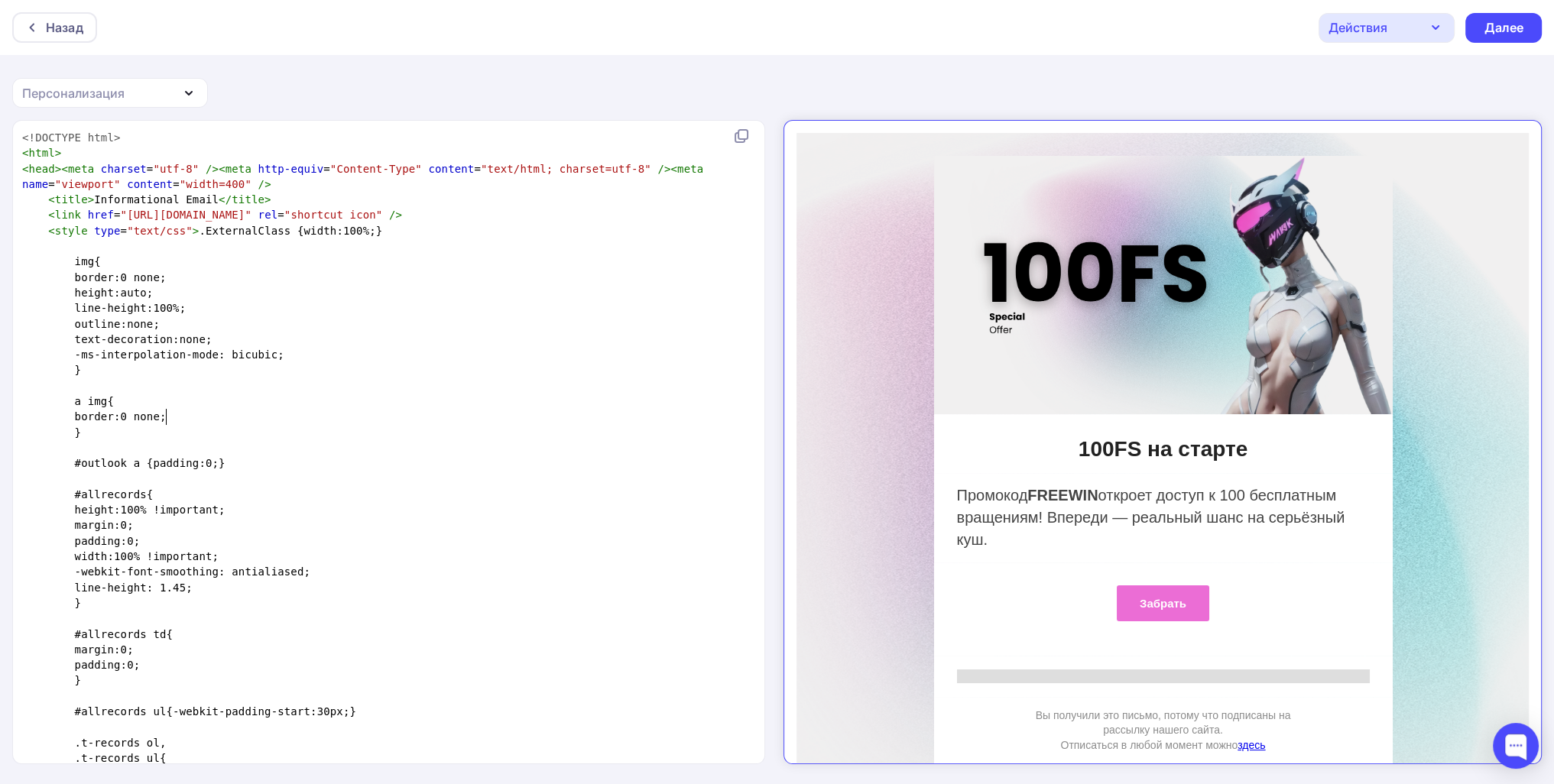
scroll to position [5, 0]
click at [520, 422] on pre "border:0 none;" at bounding box center [386, 417] width 733 height 16
type textarea "<!DOCTYPE html> <html> <head><meta charset="utf-8" /><meta http-equiv="Content-…"
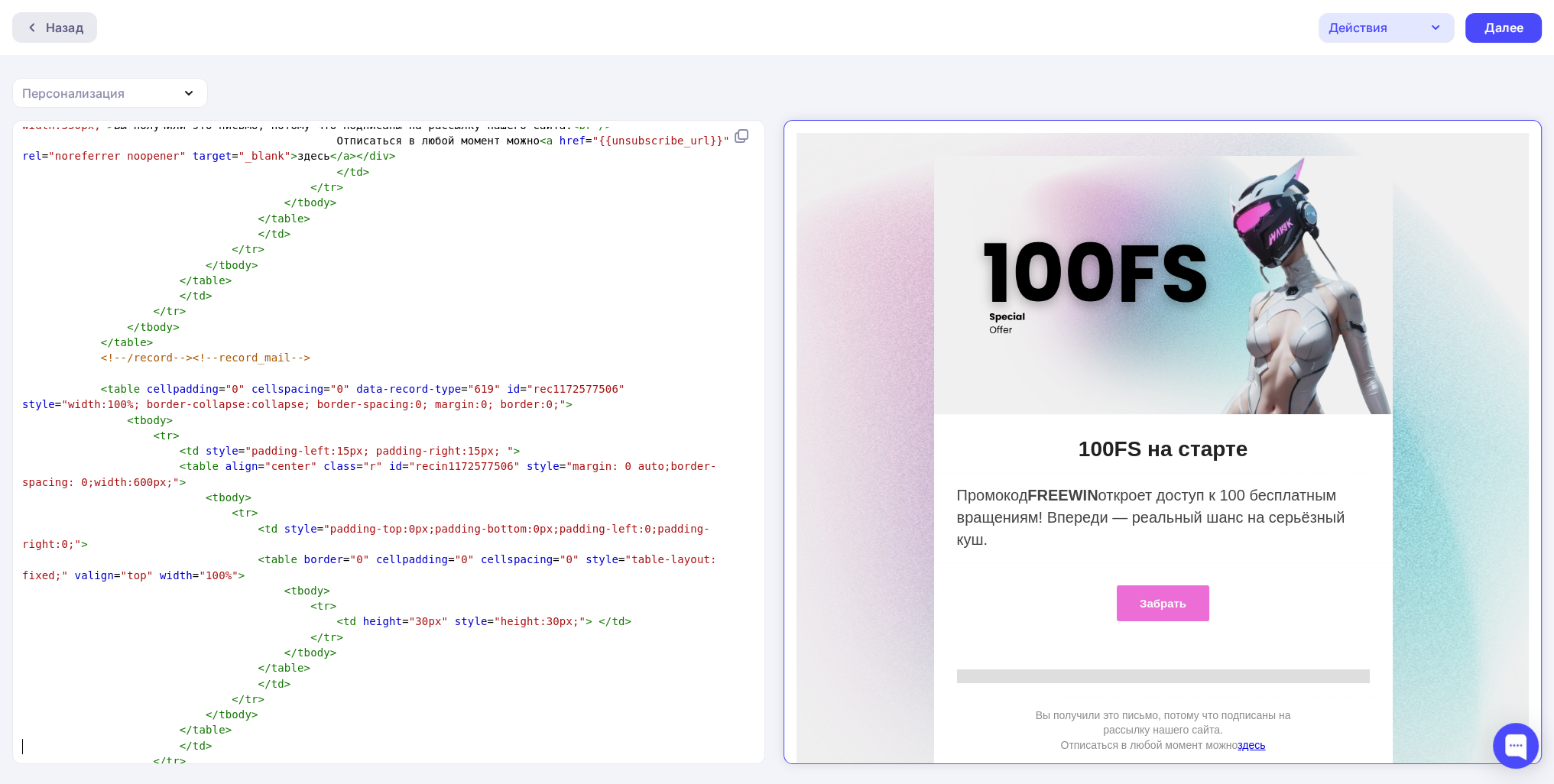
click at [50, 22] on div "Назад" at bounding box center [65, 27] width 38 height 18
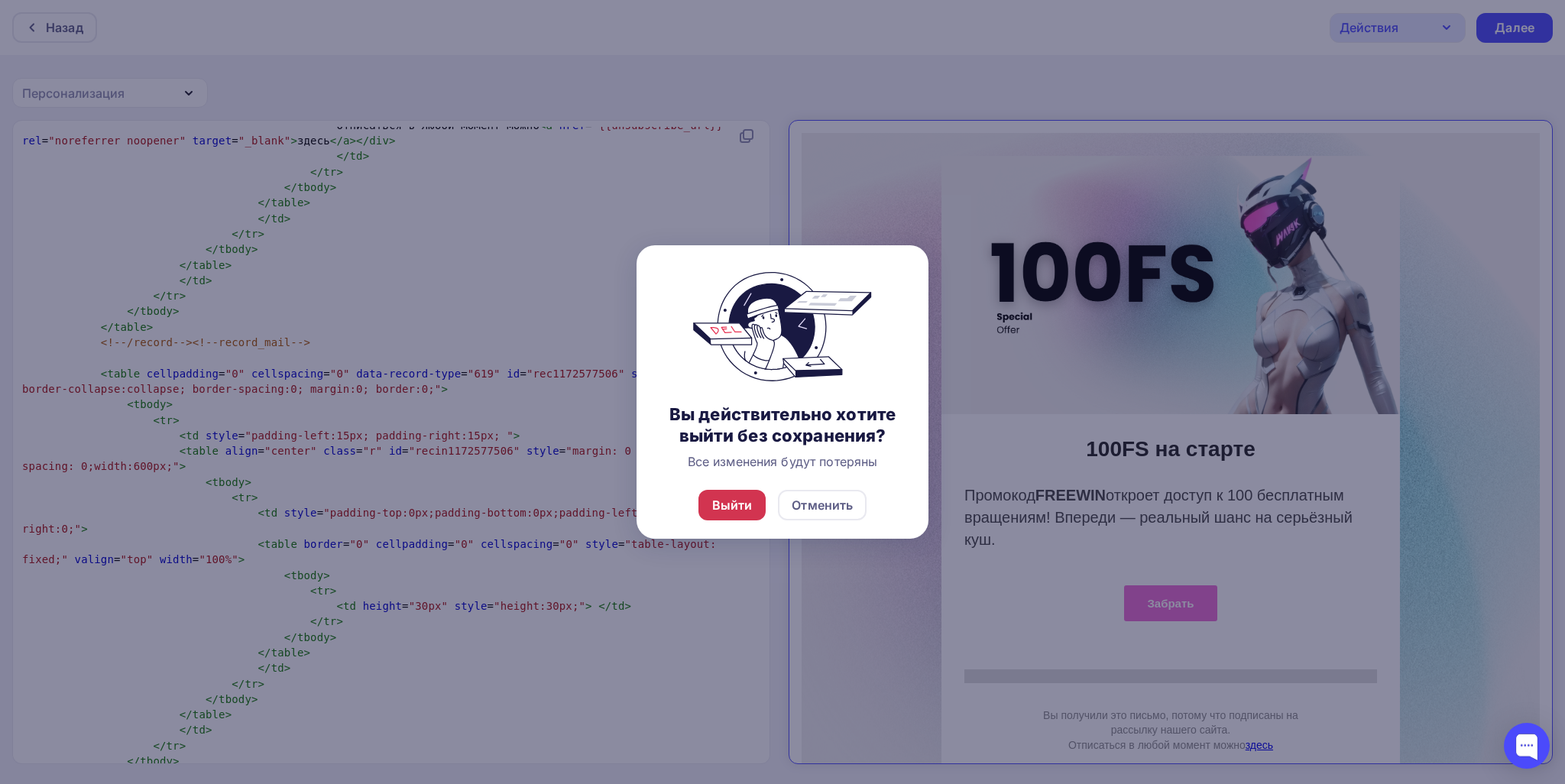
click at [721, 502] on div "Выйти" at bounding box center [732, 505] width 40 height 18
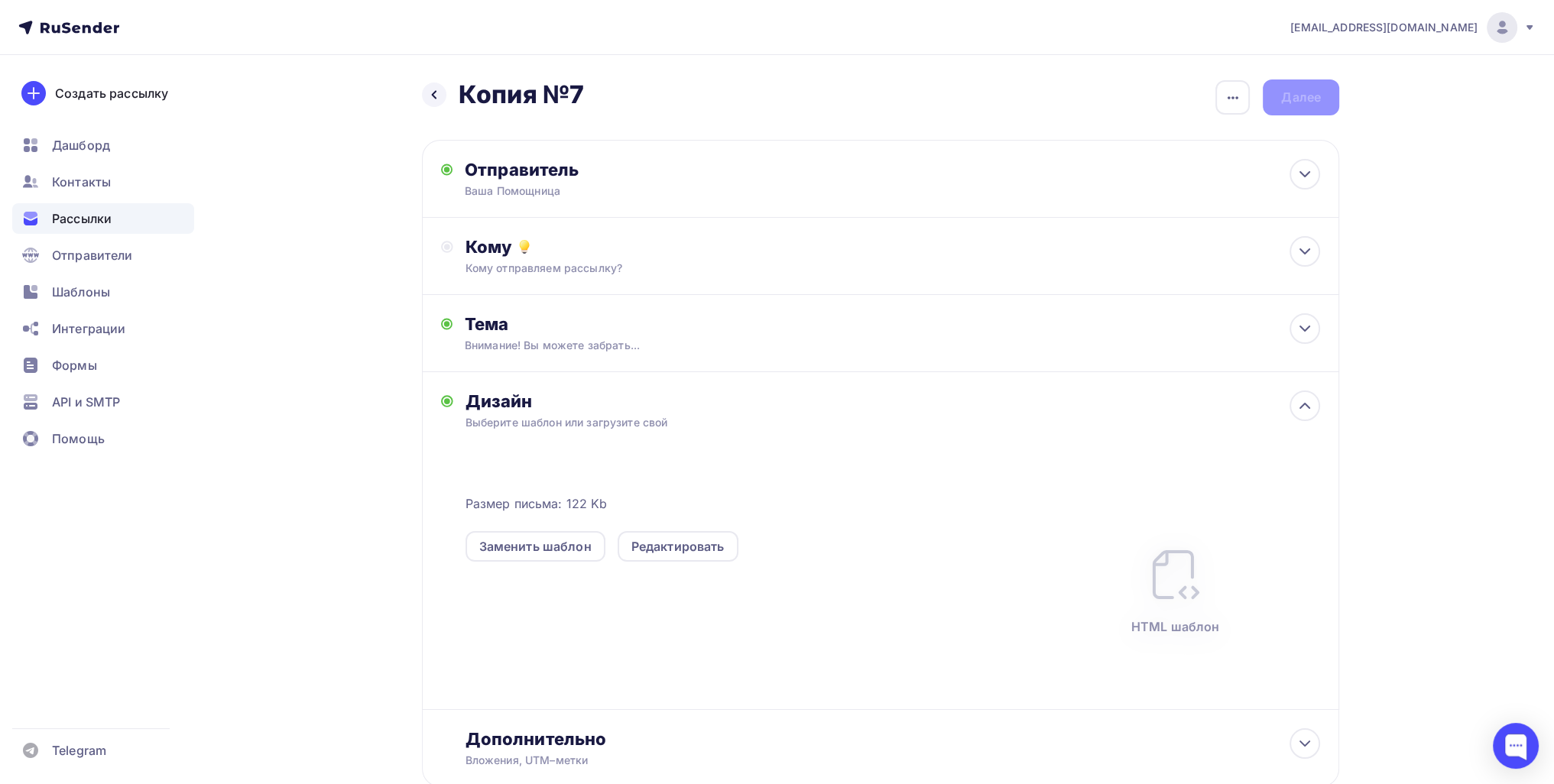
click at [86, 211] on span "Рассылки" at bounding box center [82, 218] width 59 height 18
